Goal: Find specific page/section: Find specific page/section

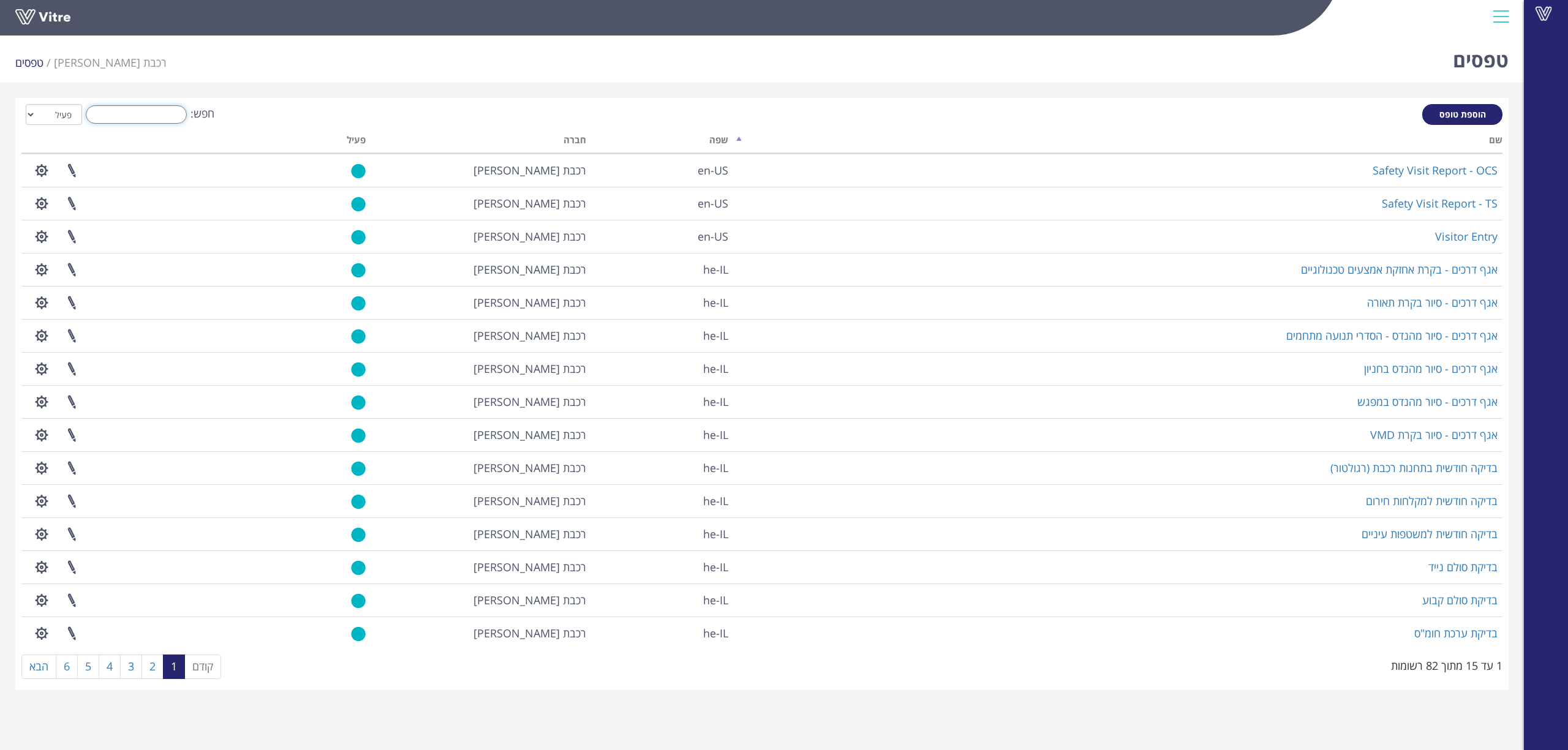
click at [140, 119] on input "חפש:" at bounding box center [137, 115] width 101 height 19
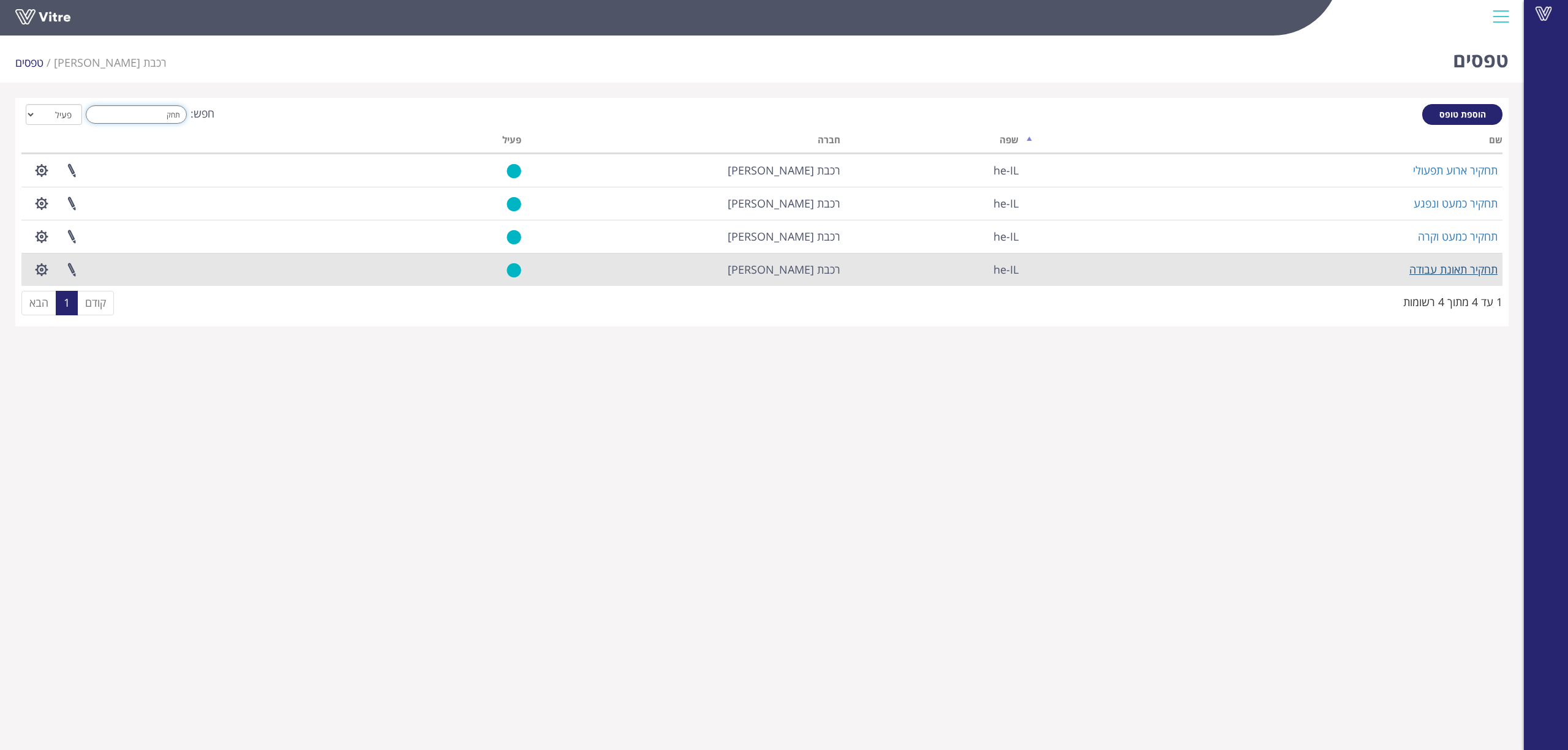
type input "תחק"
click at [1454, 270] on link "תחקיר תאונת עבודה" at bounding box center [1453, 269] width 89 height 14
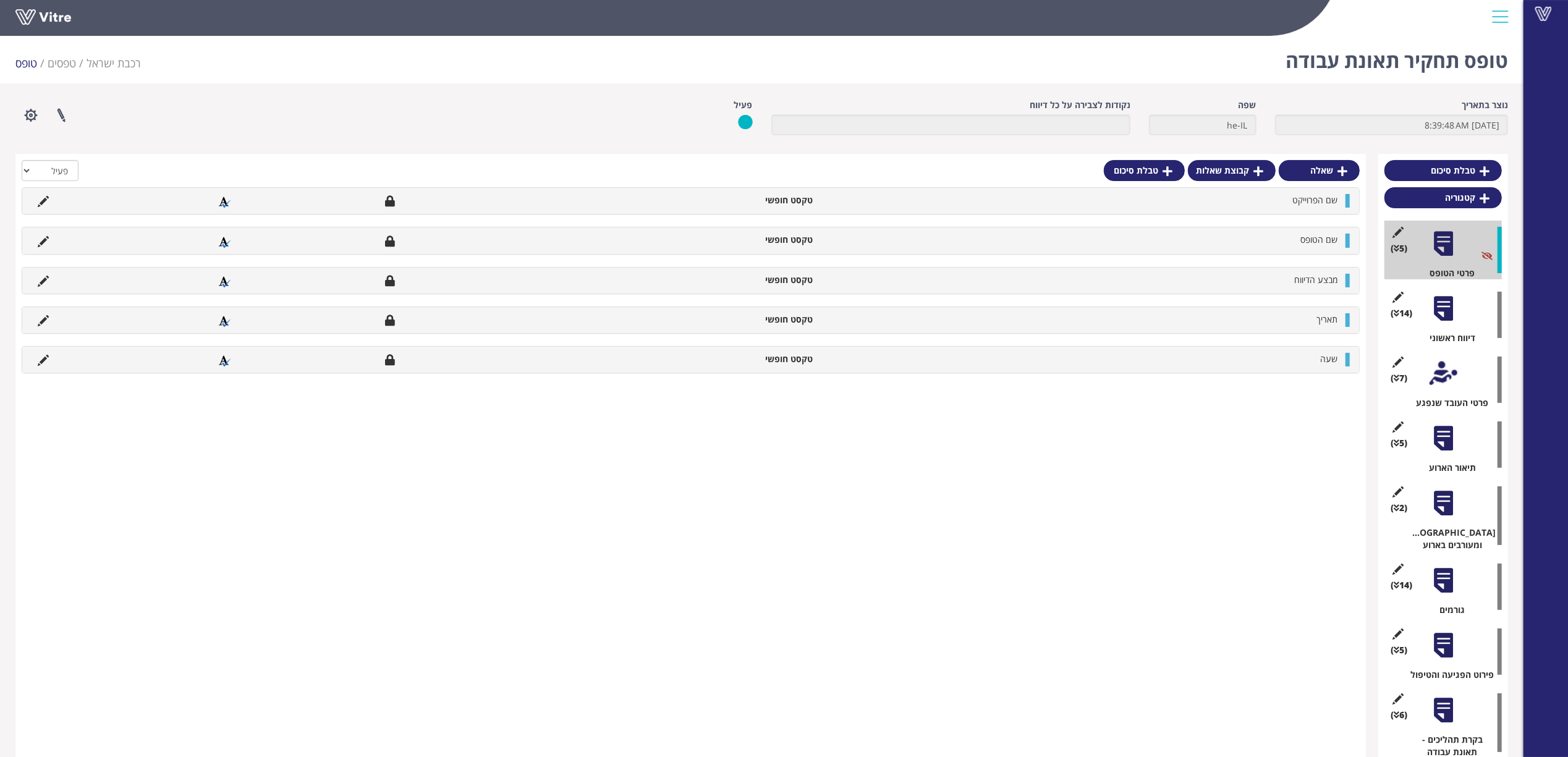
click at [1431, 305] on div at bounding box center [1443, 309] width 28 height 28
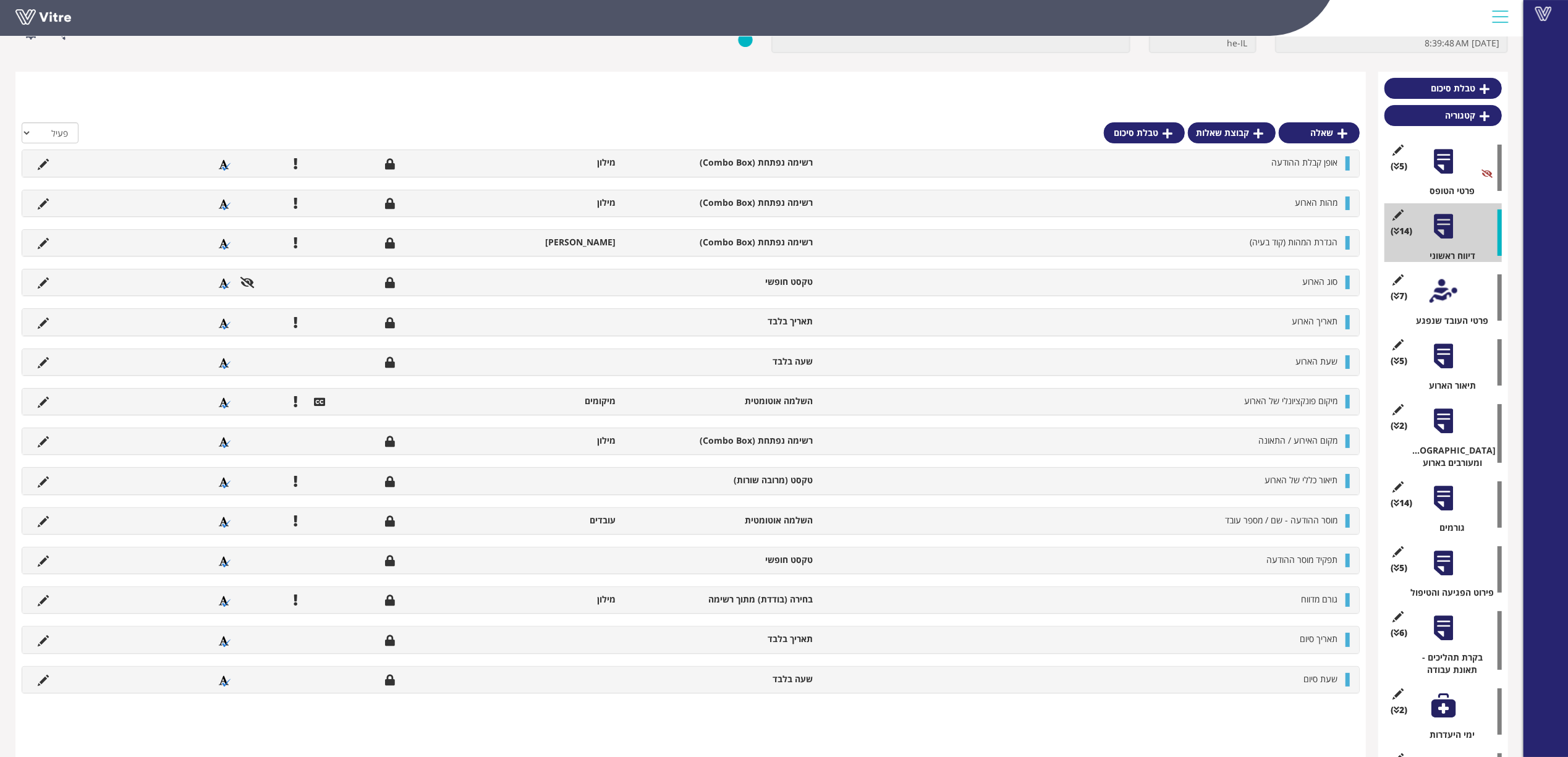
scroll to position [160, 0]
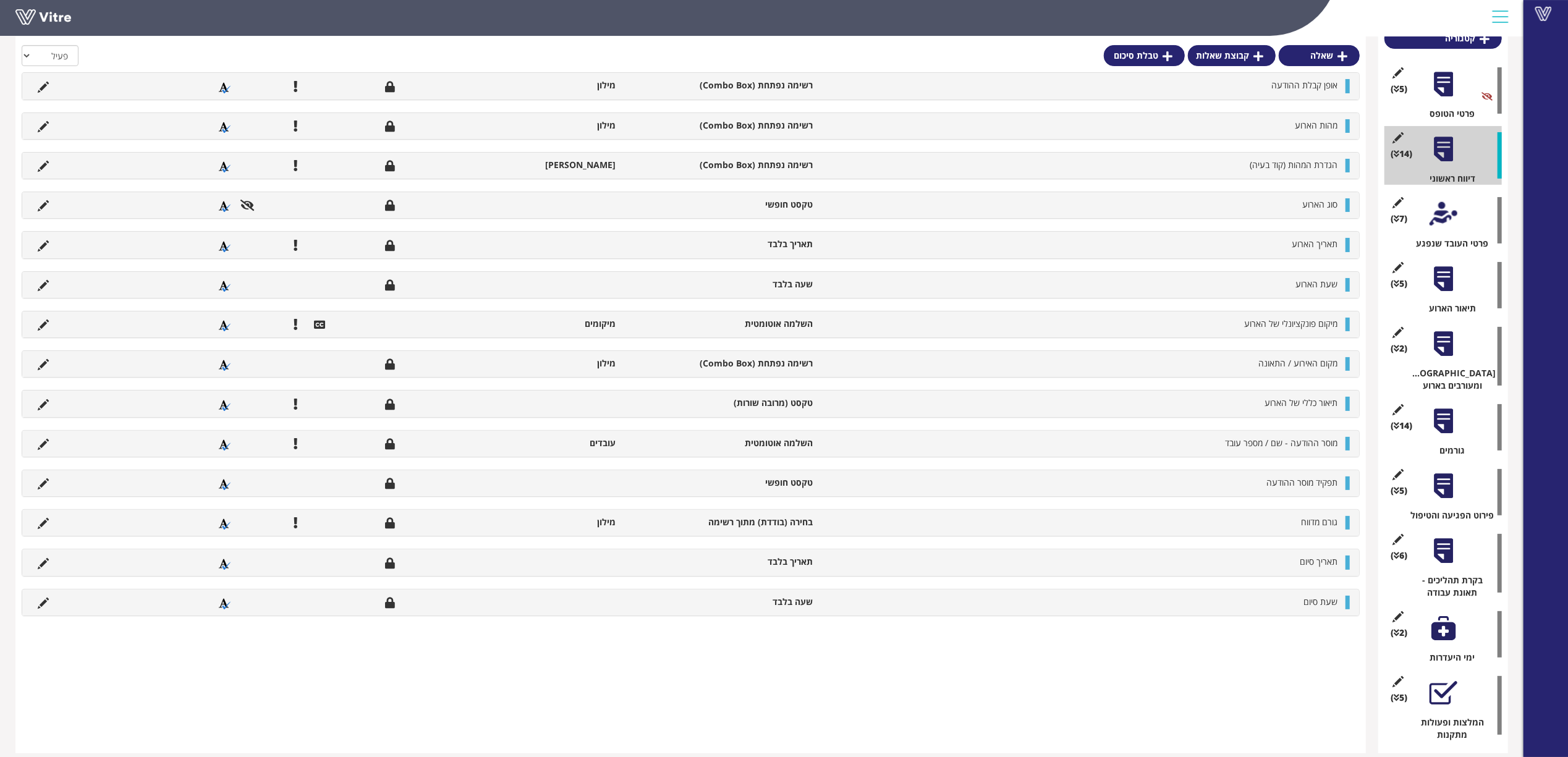
click at [1449, 544] on div at bounding box center [1443, 551] width 28 height 28
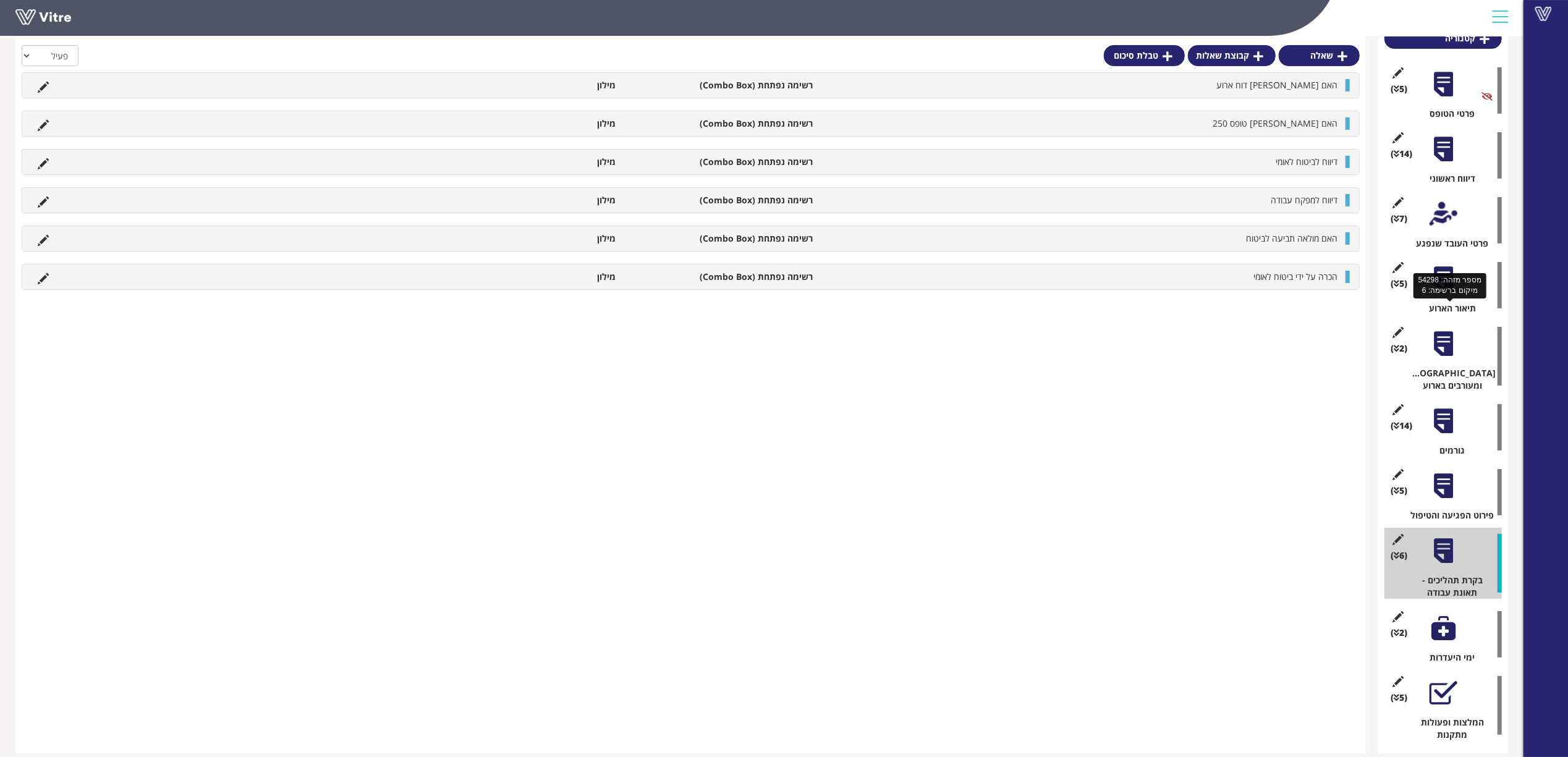
scroll to position [0, 0]
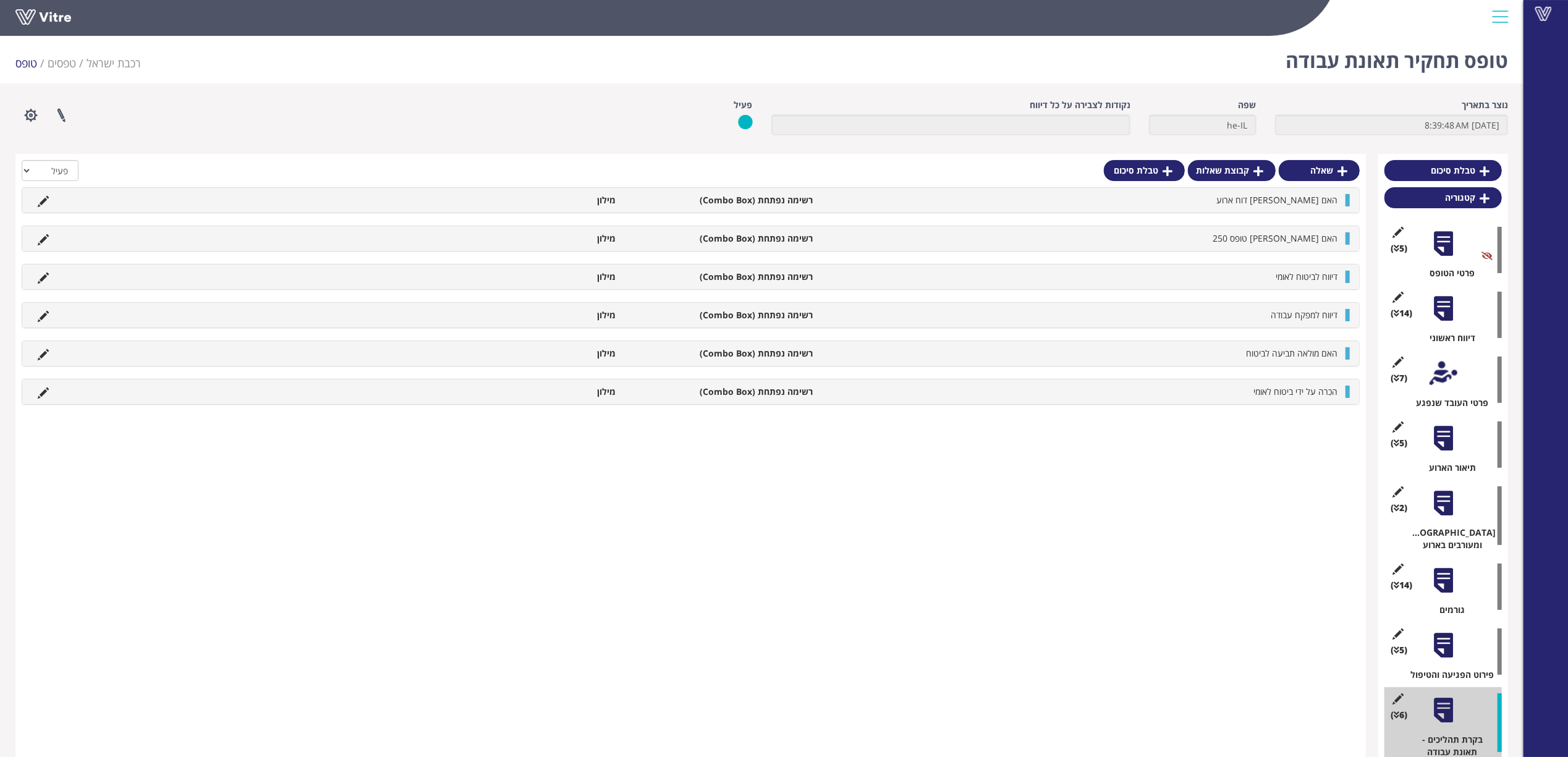
click at [1437, 313] on div at bounding box center [1443, 309] width 28 height 28
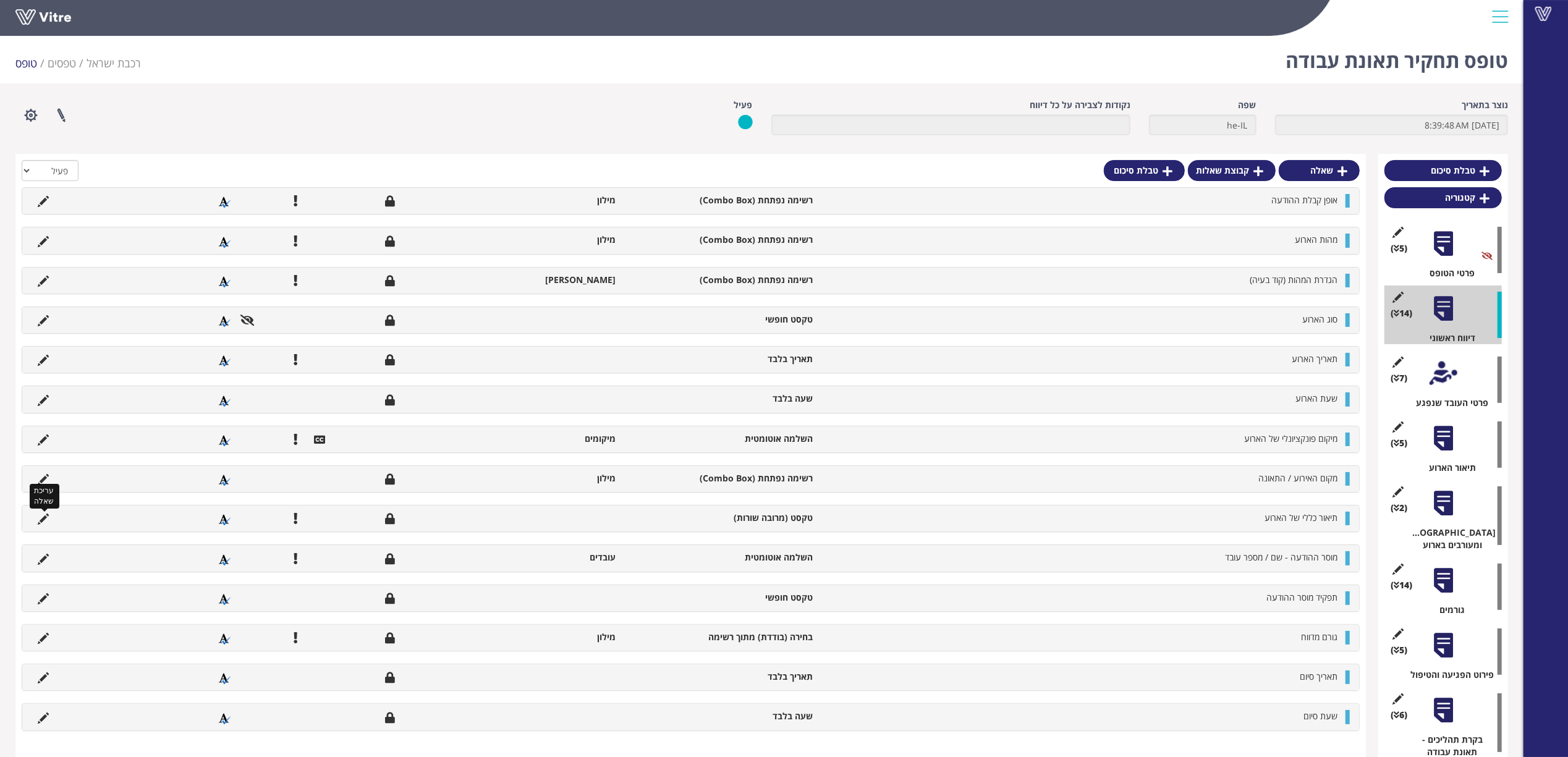
click at [46, 520] on icon at bounding box center [43, 519] width 11 height 11
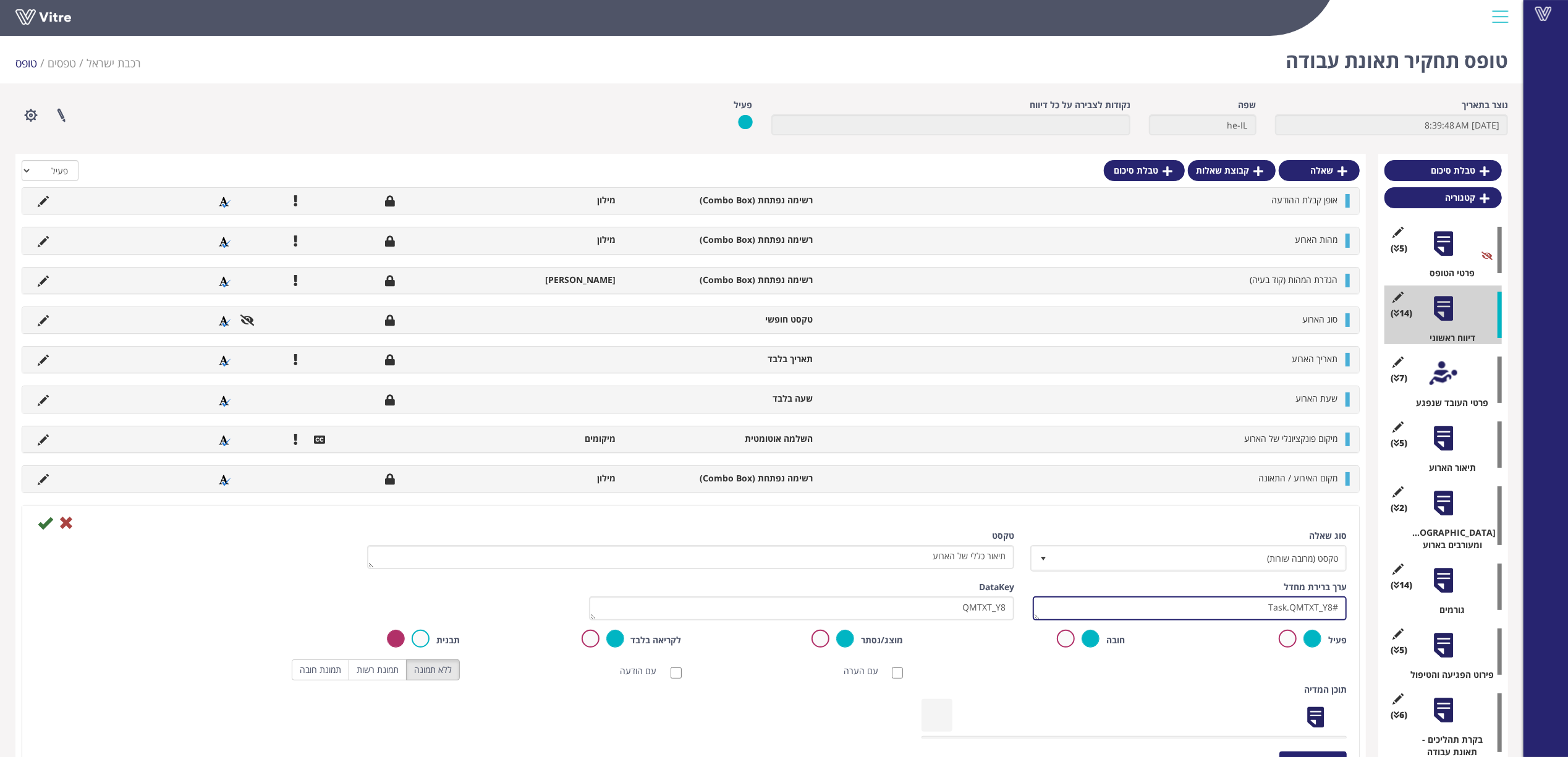
drag, startPoint x: 1254, startPoint y: 606, endPoint x: 1347, endPoint y: 617, distance: 93.6
click at [1347, 617] on div "ערך ברירת מחדל #Task.QMTXT_Y8" at bounding box center [1190, 605] width 332 height 48
click at [69, 526] on icon at bounding box center [65, 522] width 14 height 14
